Goal: Use online tool/utility

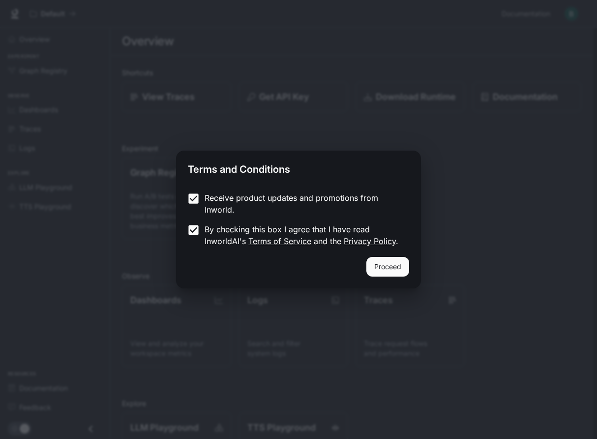
click at [395, 266] on button "Proceed" at bounding box center [388, 267] width 43 height 20
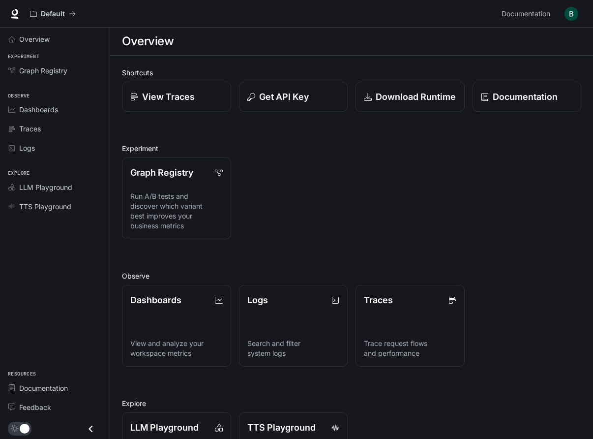
click at [395, 266] on div "Shortcuts View Traces Get API Key Download Runtime Documentation Experiment Gra…" at bounding box center [352, 280] width 460 height 427
click at [66, 207] on span "TTS Playground" at bounding box center [45, 206] width 52 height 10
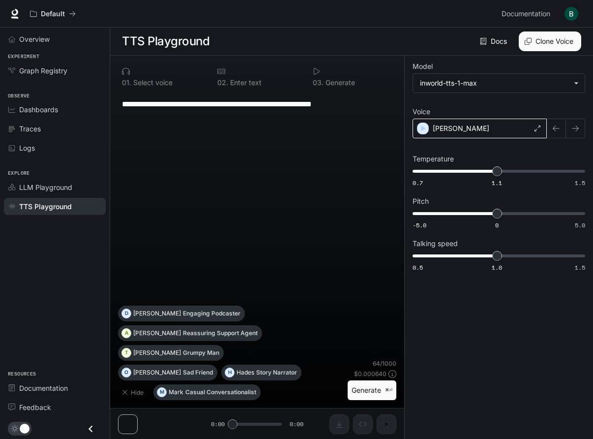
click at [482, 129] on div "[PERSON_NAME]" at bounding box center [480, 129] width 134 height 20
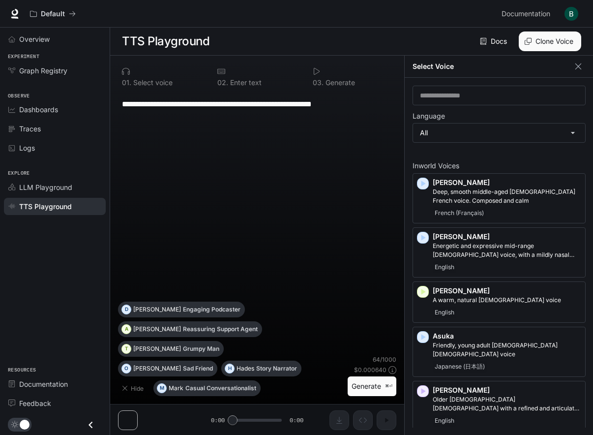
click at [253, 150] on div "**********" at bounding box center [257, 197] width 278 height 210
click at [580, 67] on icon "button" at bounding box center [579, 66] width 6 height 6
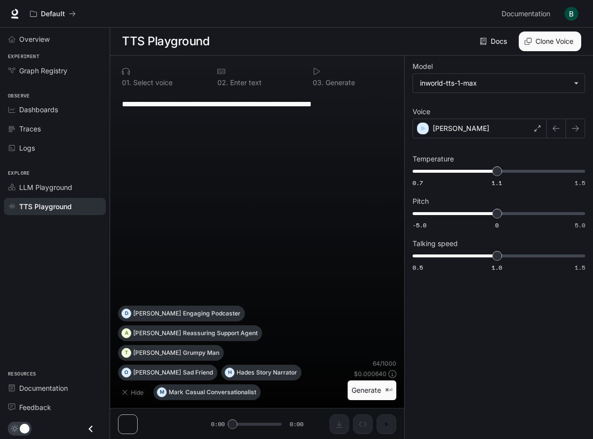
click at [457, 72] on label "Model" at bounding box center [499, 68] width 173 height 10
click at [454, 79] on body "**********" at bounding box center [298, 219] width 597 height 439
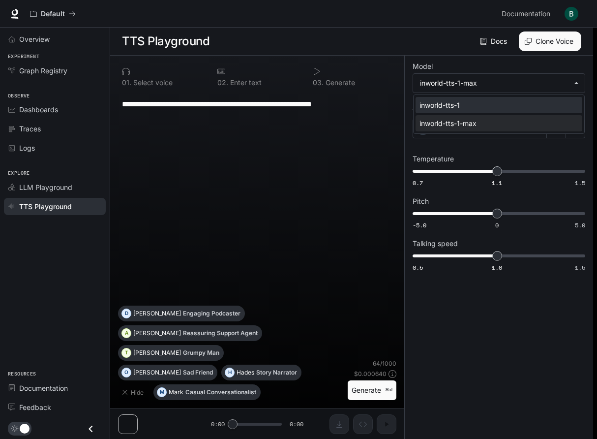
click at [447, 101] on div "inworld-tts-1" at bounding box center [497, 105] width 155 height 10
type input "**********"
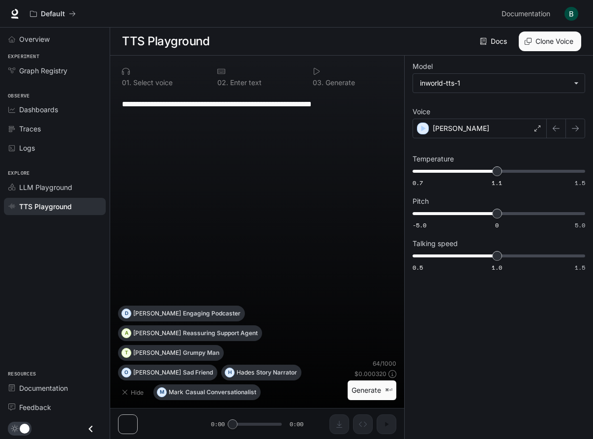
click at [363, 393] on button "Generate ⌘⏎" at bounding box center [372, 390] width 49 height 20
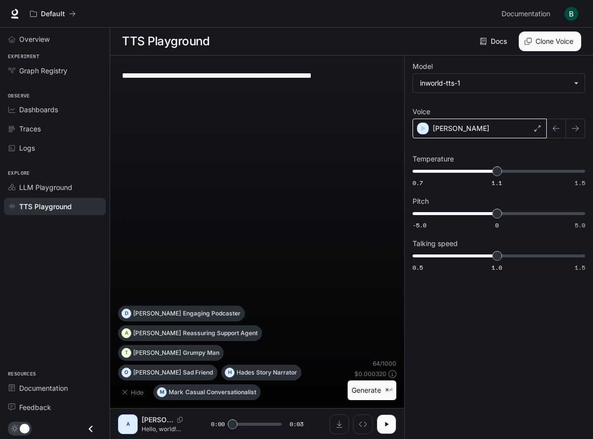
click at [472, 128] on div "[PERSON_NAME]" at bounding box center [480, 129] width 134 height 20
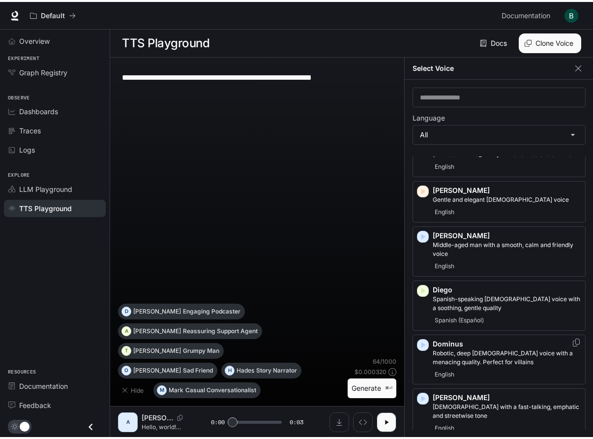
scroll to position [262, 0]
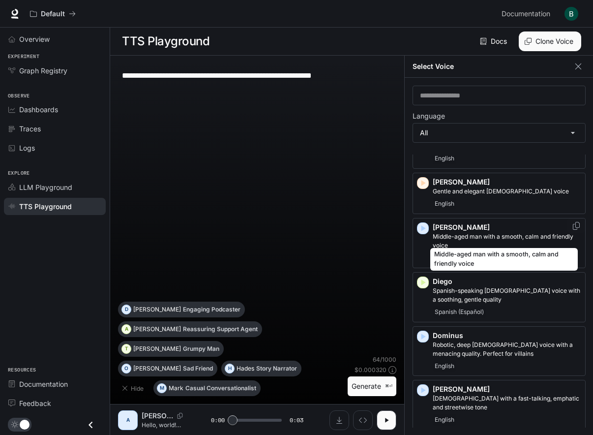
click at [473, 240] on p "Middle-aged man with a smooth, calm and friendly voice" at bounding box center [507, 241] width 149 height 18
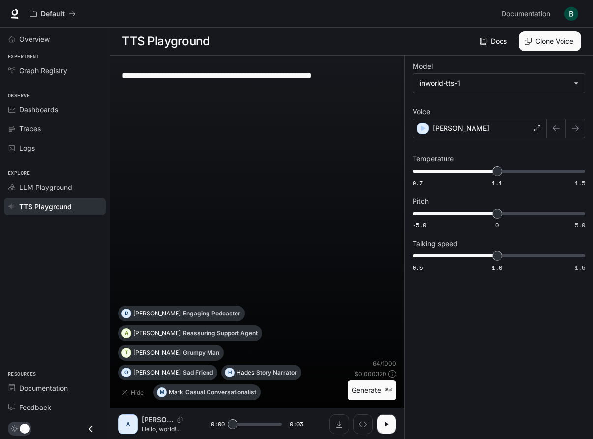
click at [368, 392] on button "Generate ⌘⏎" at bounding box center [372, 390] width 49 height 20
type input "*"
